Goal: Feedback & Contribution: Leave review/rating

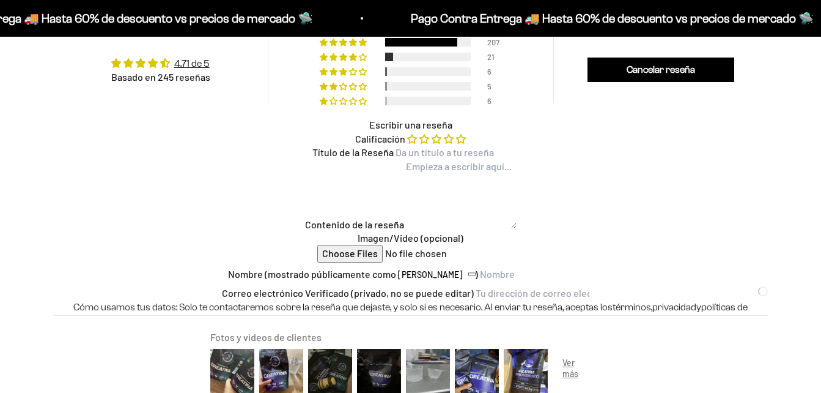
scroll to position [50, 0]
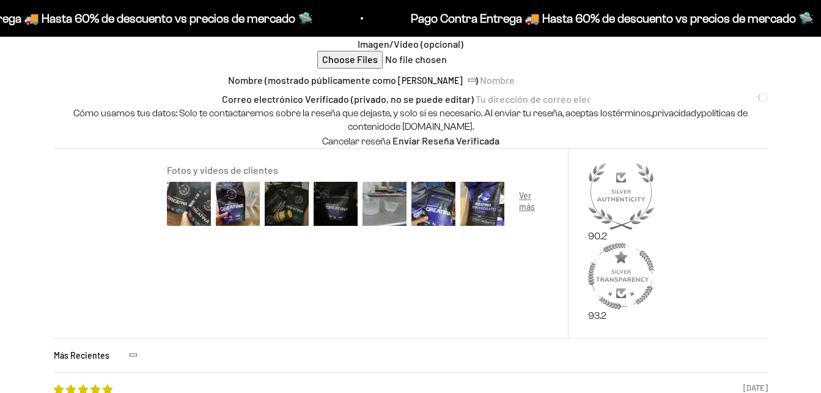
type input "[PERSON_NAME]"
type input "[EMAIL_ADDRESS][DOMAIN_NAME]"
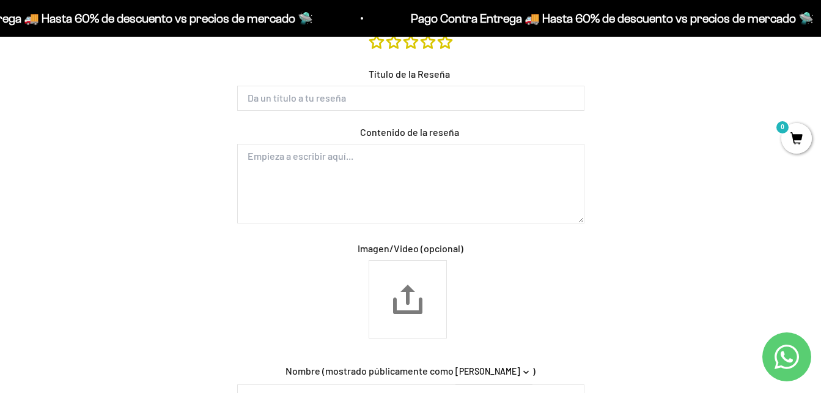
scroll to position [1113, 0]
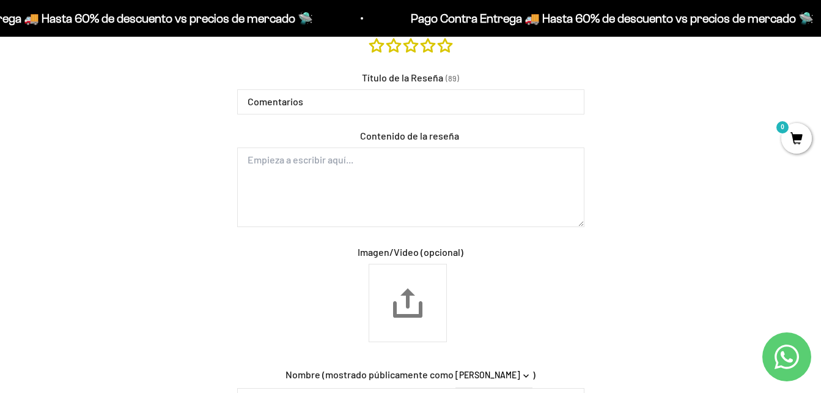
type input "Comentarios"
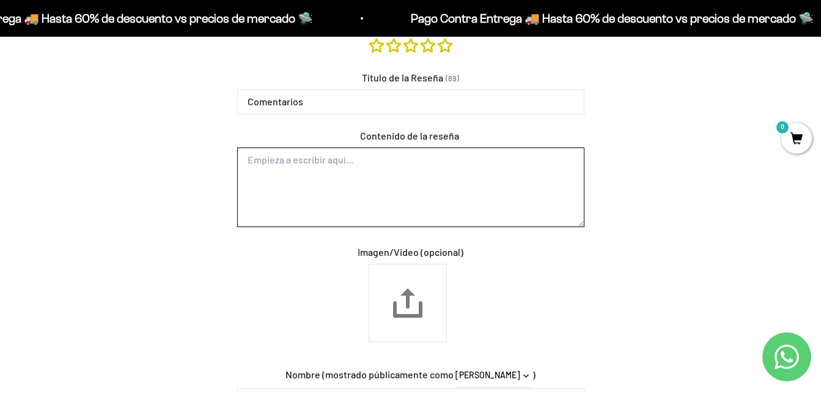
click at [302, 176] on textarea "Contenido de la reseña" at bounding box center [410, 187] width 347 height 80
click at [276, 182] on textarea "Contenido de la reseña" at bounding box center [410, 187] width 347 height 80
type textarea "E"
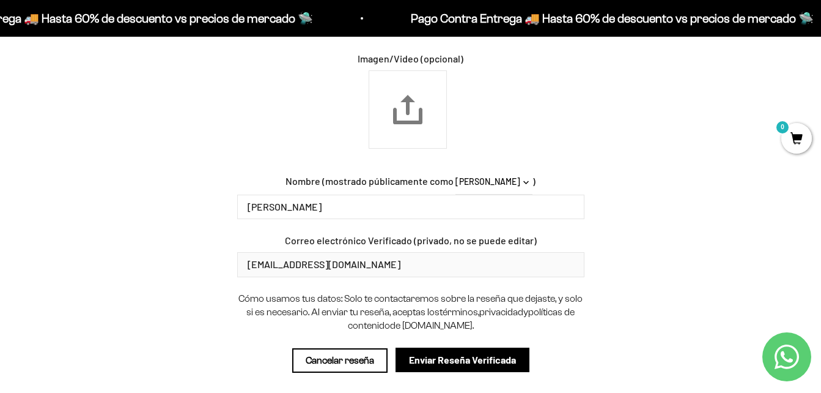
scroll to position [1306, 0]
type textarea "Muy buen producto"
click at [420, 354] on input "Enviar Reseña Verificada" at bounding box center [463, 359] width 134 height 24
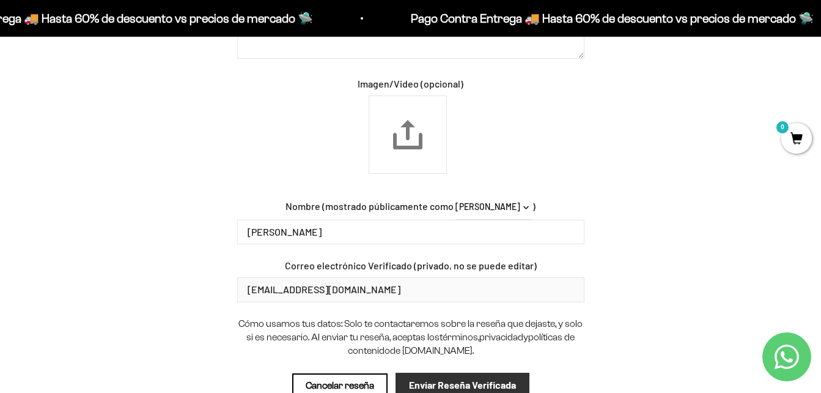
scroll to position [1332, 0]
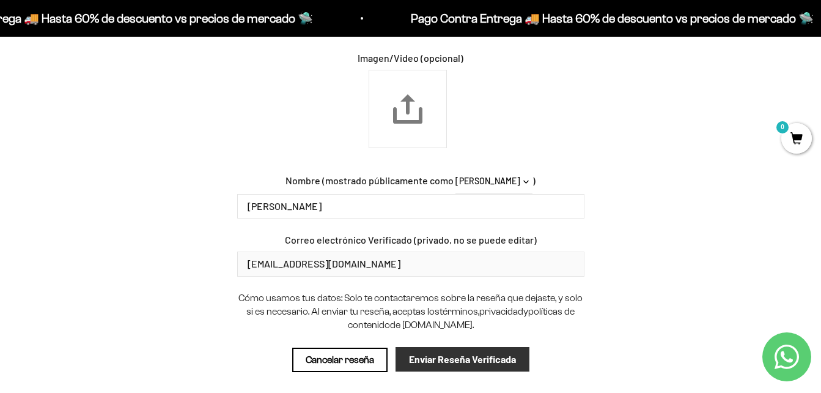
click at [440, 365] on input "Enviar Reseña Verificada" at bounding box center [463, 359] width 134 height 24
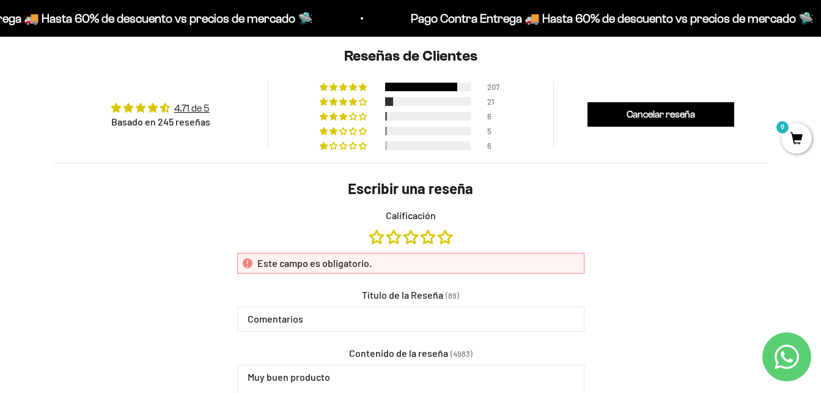
scroll to position [922, 0]
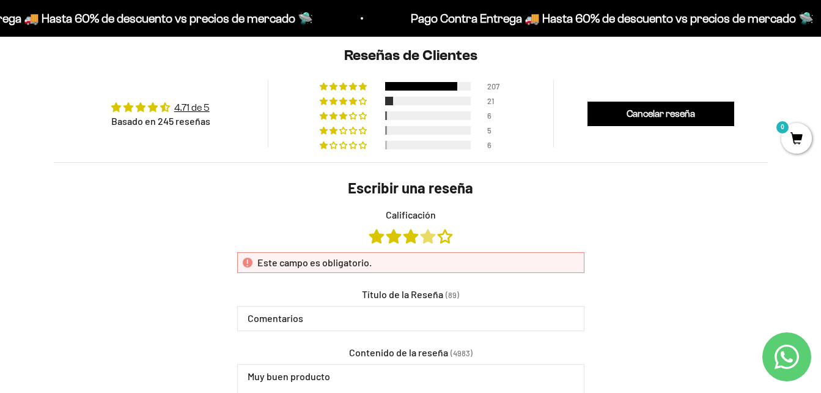
click at [427, 235] on link "Calificación" at bounding box center [429, 235] width 17 height 13
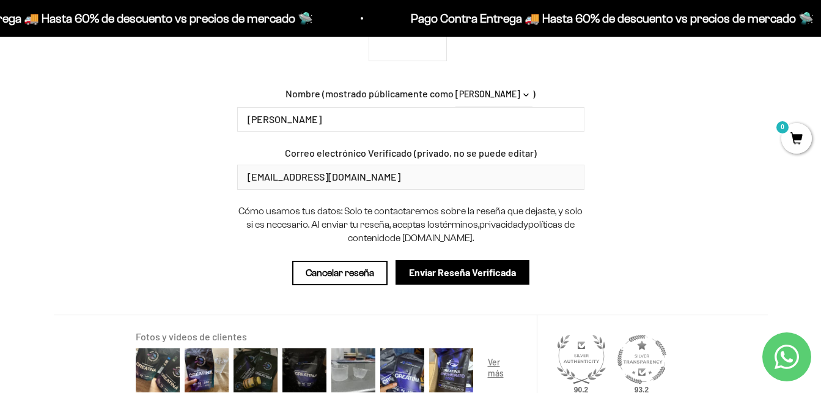
scroll to position [1396, 0]
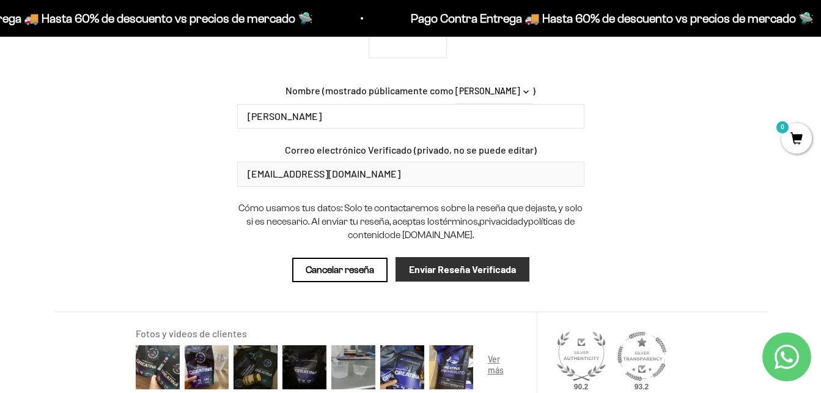
click at [441, 267] on input "Enviar Reseña Verificada" at bounding box center [463, 269] width 134 height 24
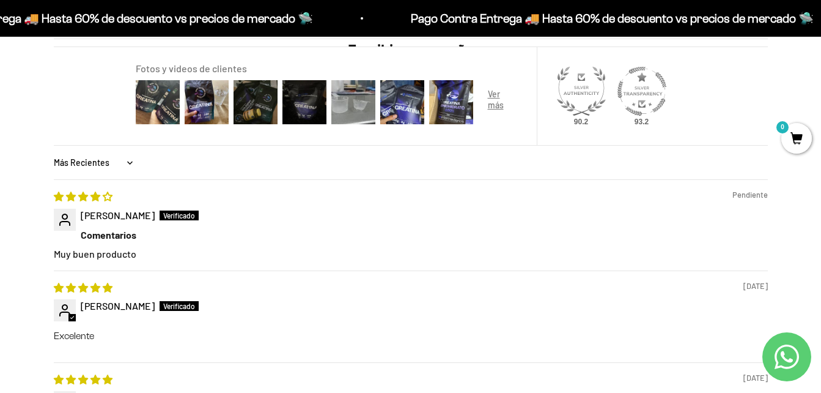
scroll to position [1148, 0]
